Goal: Check status: Check status

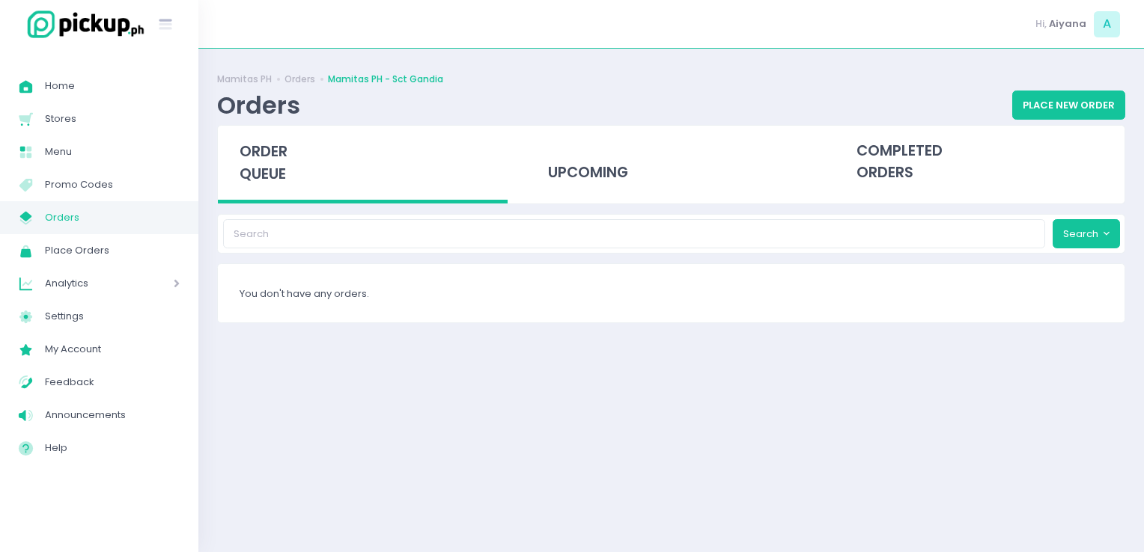
click at [93, 215] on span "Orders" at bounding box center [112, 217] width 135 height 19
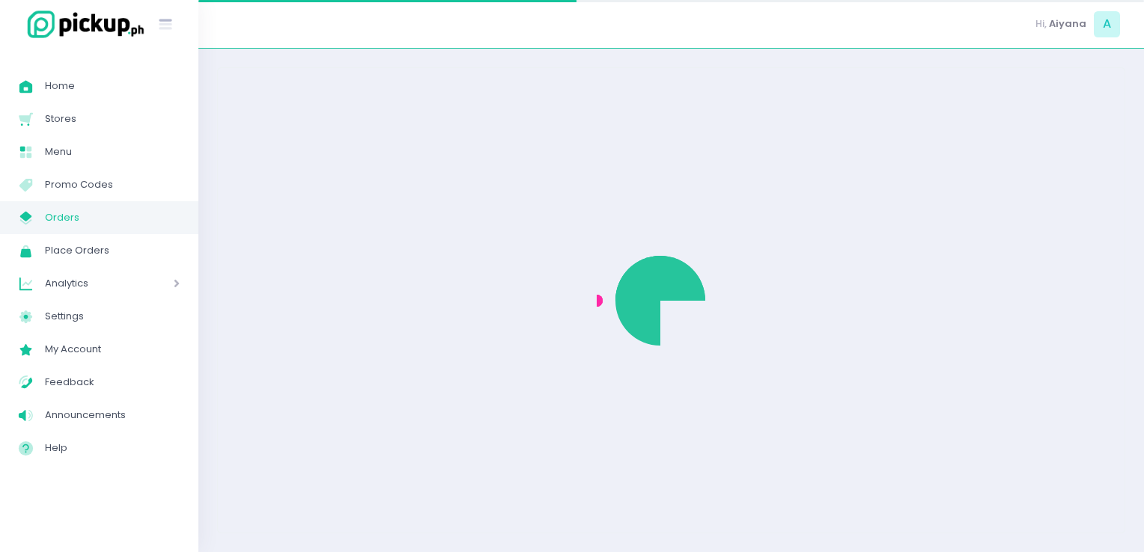
click at [93, 215] on span "Orders" at bounding box center [112, 217] width 135 height 19
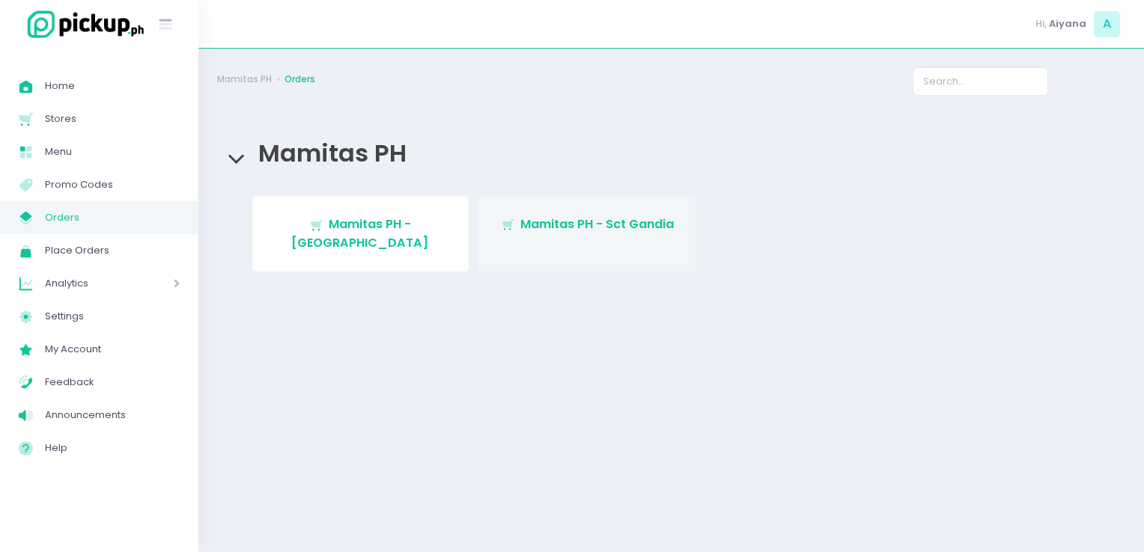
click at [537, 236] on link "Stockholm-icons / Shopping / Cart1 Created with Sketch. Mamitas PH - Sct Gandia" at bounding box center [586, 234] width 217 height 76
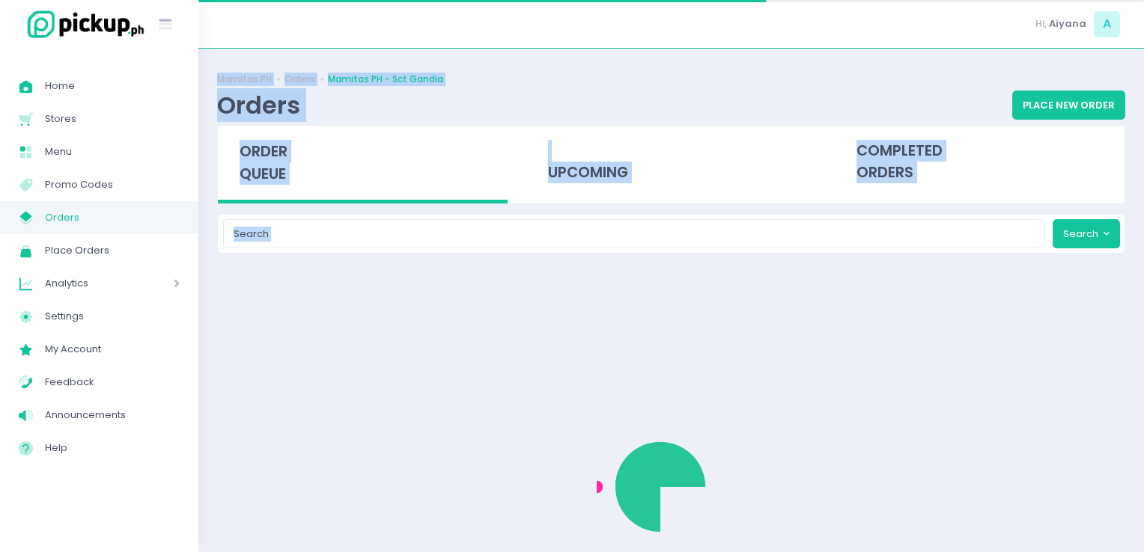
click at [537, 236] on div "Mamitas PH Orders Mamitas PH - Sct Gandia Orders Place New Order order queue up…" at bounding box center [670, 300] width 945 height 466
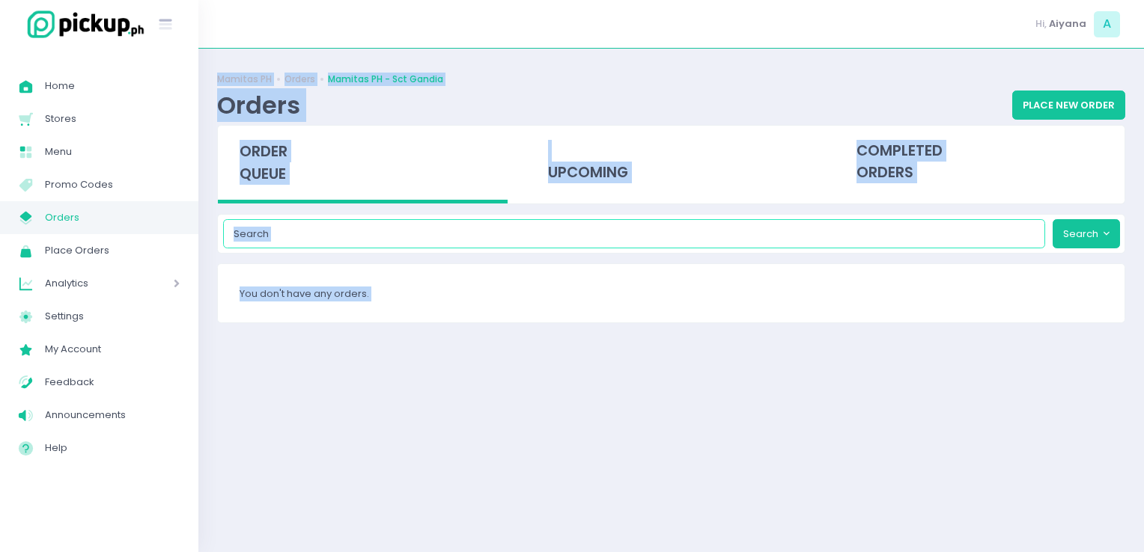
click at [432, 242] on input "search" at bounding box center [634, 233] width 823 height 28
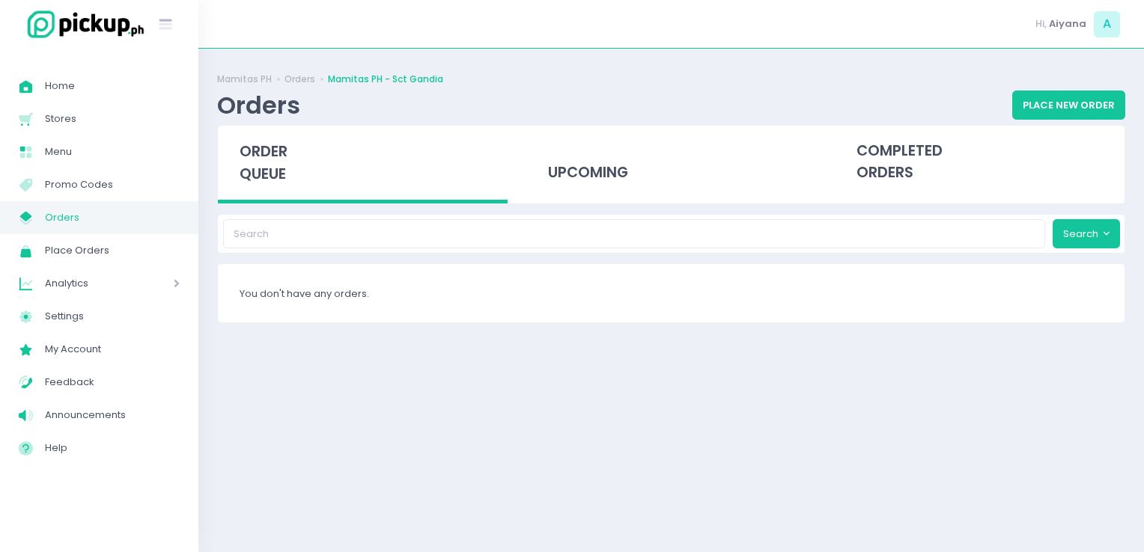
click at [562, 200] on div "upcoming" at bounding box center [671, 165] width 308 height 78
click at [624, 198] on div "upcoming" at bounding box center [671, 162] width 290 height 73
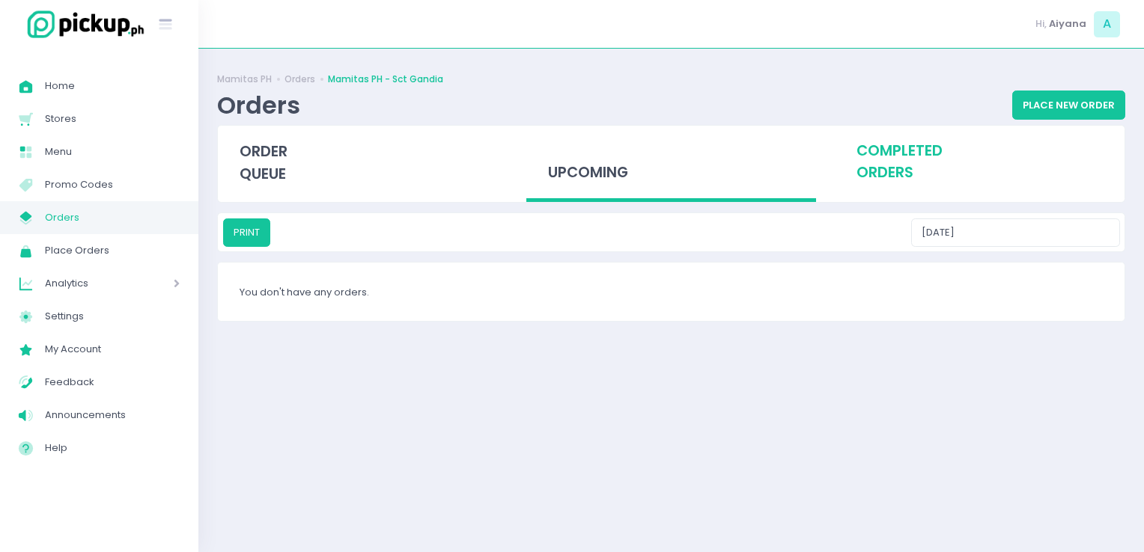
click at [936, 192] on div "completed orders" at bounding box center [980, 162] width 290 height 73
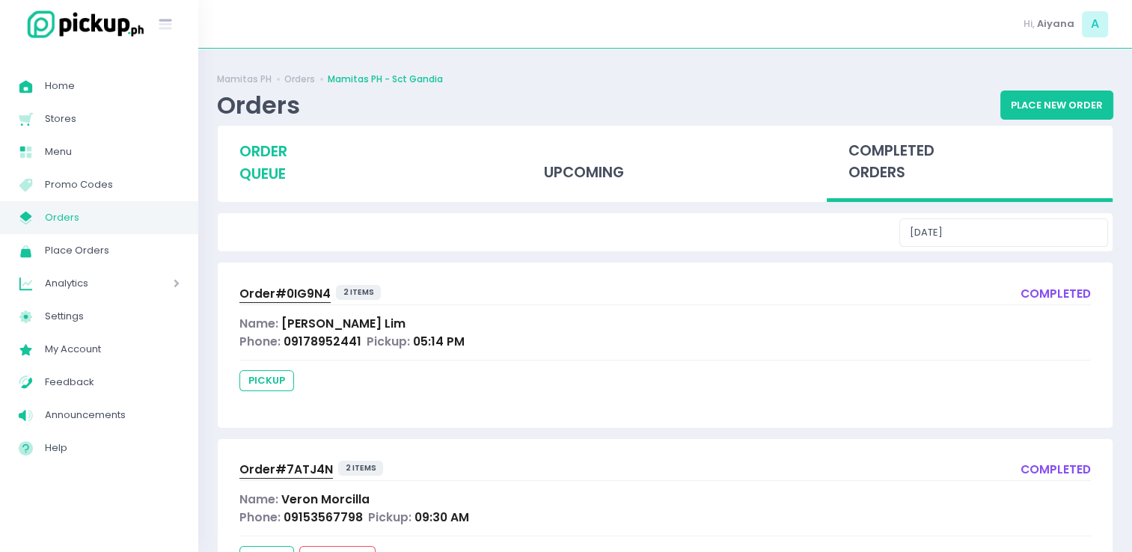
click at [397, 174] on div "order queue" at bounding box center [361, 163] width 286 height 74
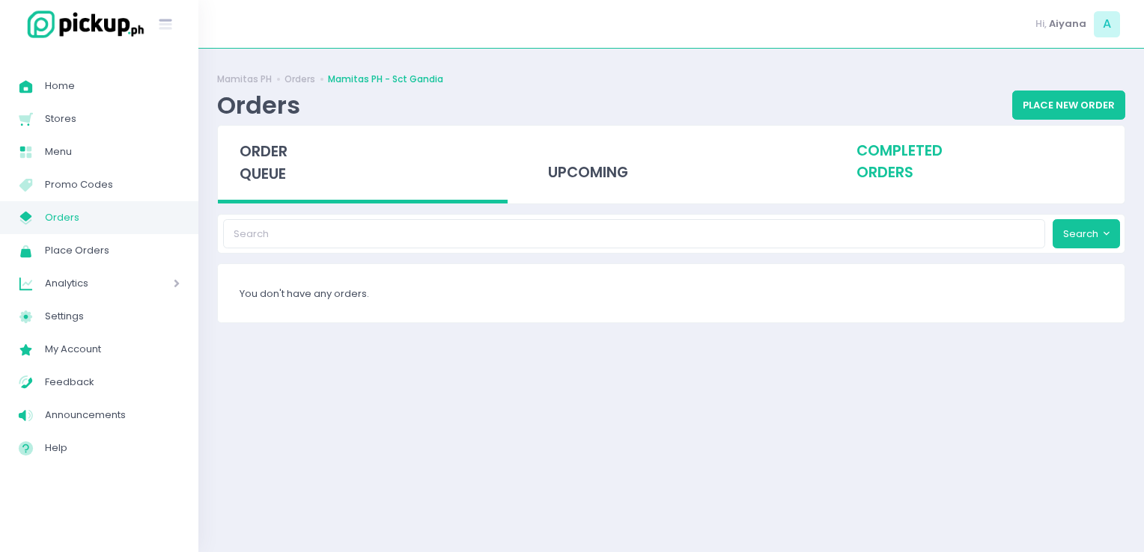
click at [968, 145] on div "completed orders" at bounding box center [980, 162] width 290 height 73
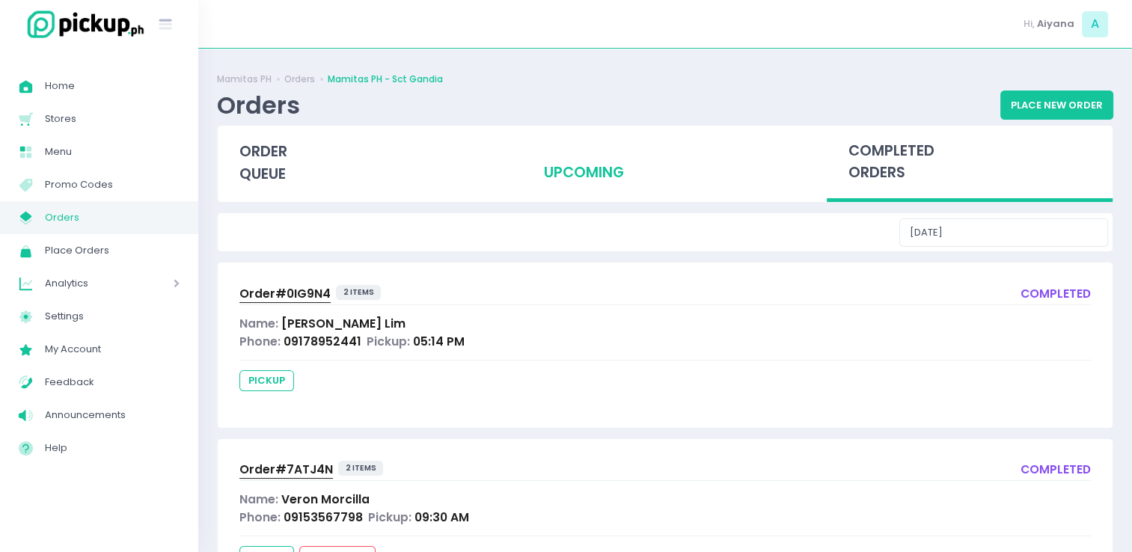
click at [563, 164] on div "upcoming" at bounding box center [665, 162] width 286 height 73
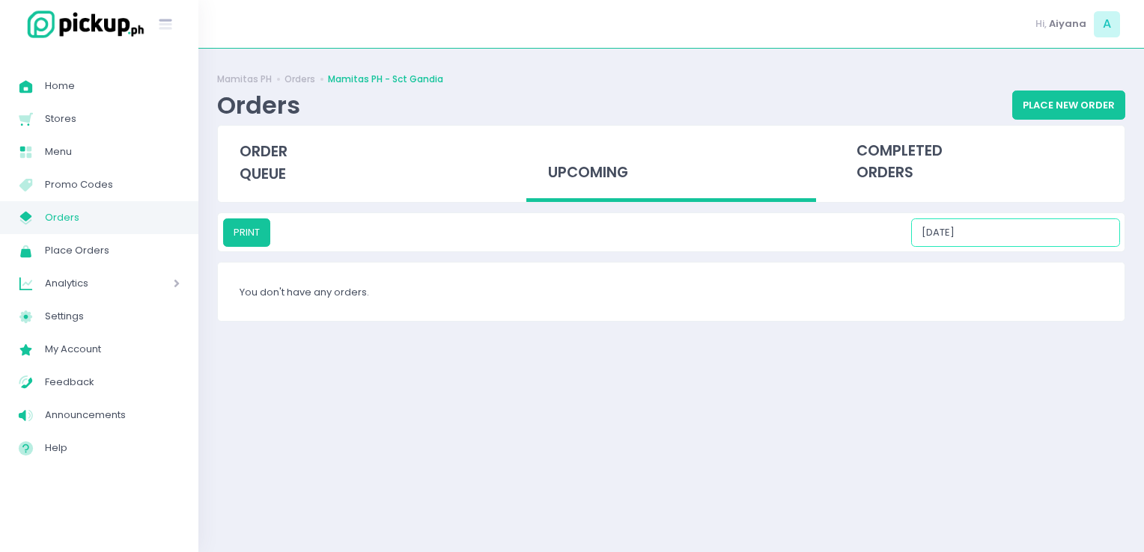
click at [982, 240] on input "[DATE]" at bounding box center [1015, 233] width 209 height 28
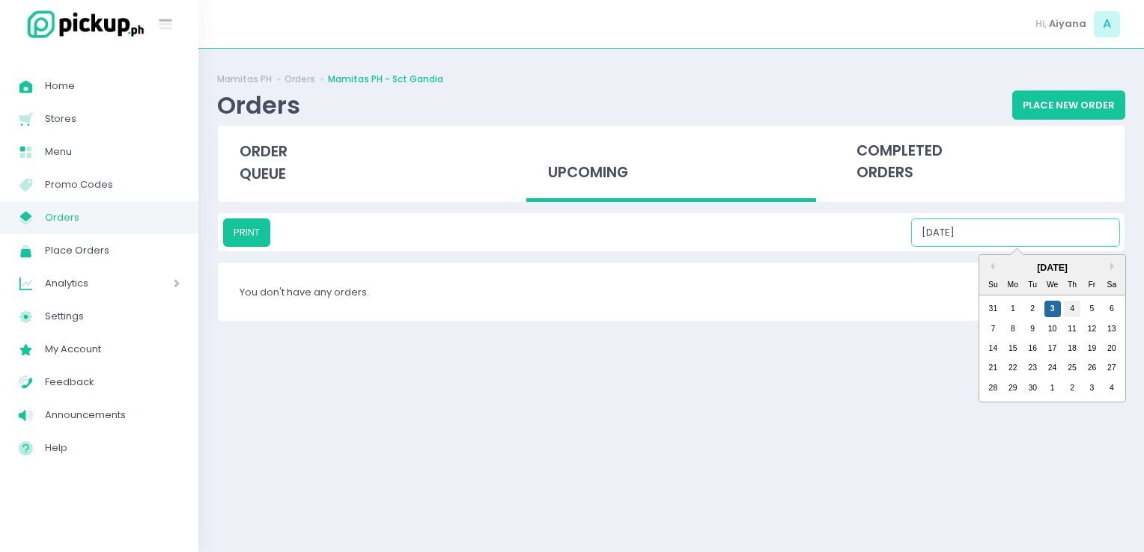
click at [1067, 305] on div "4" at bounding box center [1072, 309] width 16 height 16
type input "[DATE]"
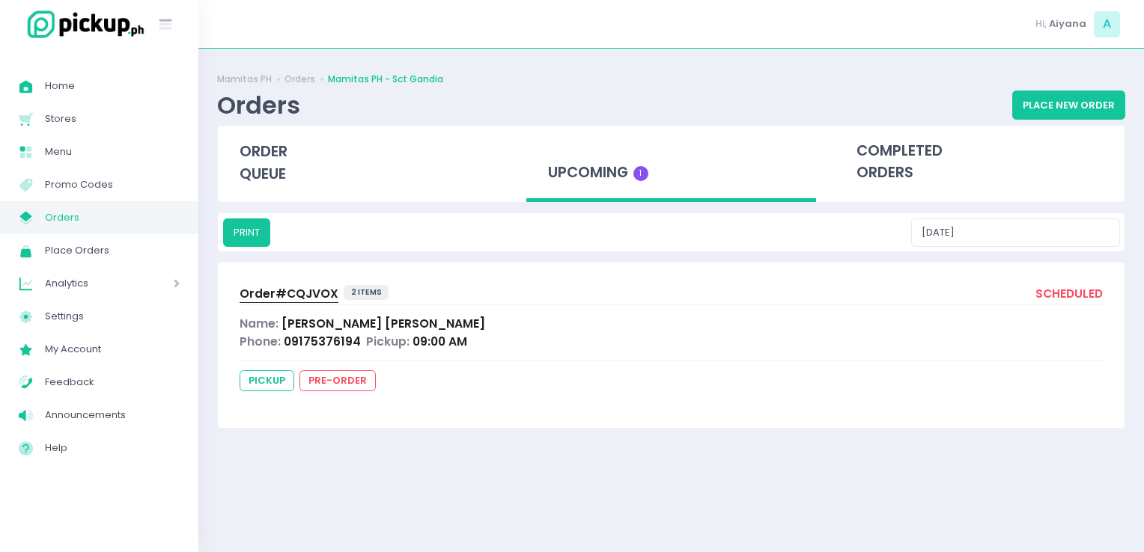
click at [314, 286] on span "Order# CQJVOX" at bounding box center [289, 294] width 99 height 16
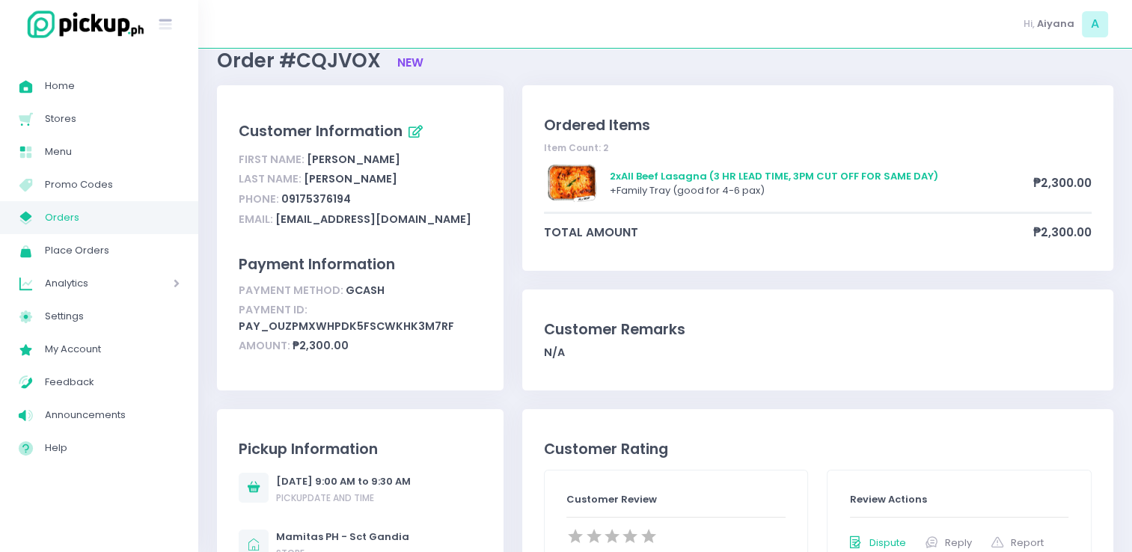
scroll to position [45, 0]
